Goal: Ask a question

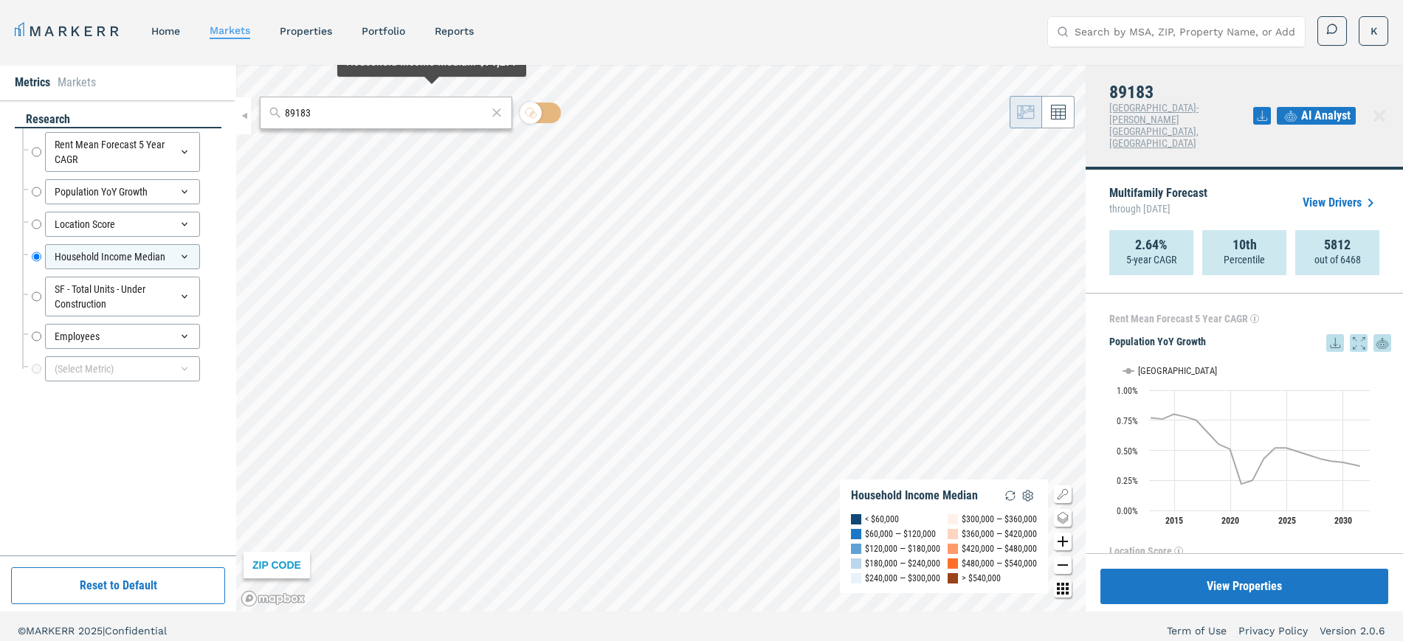
click at [368, 123] on div "89183" at bounding box center [386, 113] width 252 height 32
click at [362, 115] on input "89183" at bounding box center [385, 113] width 201 height 15
click at [498, 114] on icon at bounding box center [496, 113] width 15 height 18
click at [350, 114] on input "text" at bounding box center [395, 113] width 218 height 15
type input "78744"
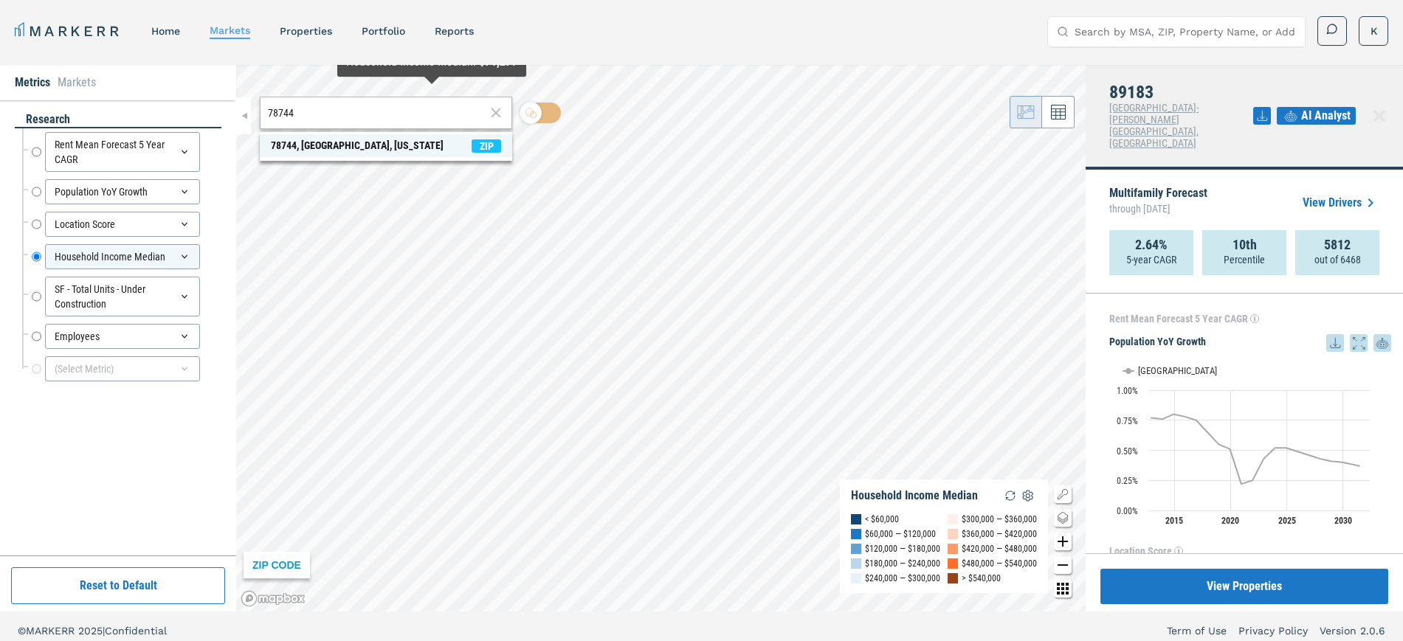
click at [328, 142] on div "78744, [GEOGRAPHIC_DATA], [US_STATE]" at bounding box center [357, 145] width 173 height 15
